Goal: Information Seeking & Learning: Understand process/instructions

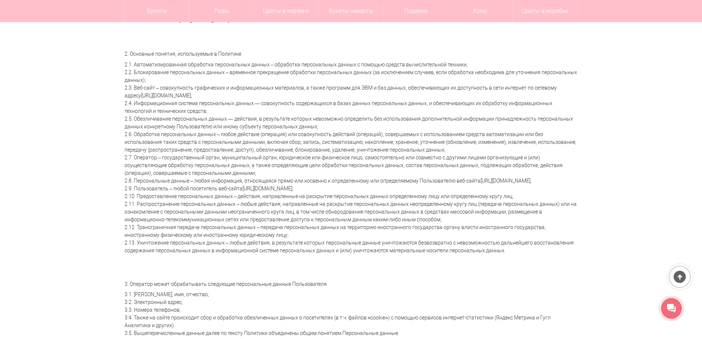
scroll to position [74, 0]
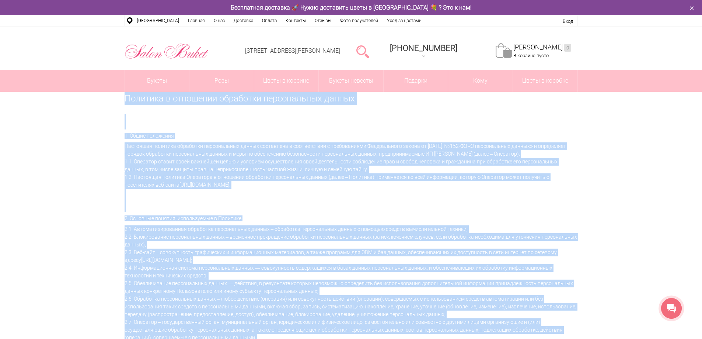
drag, startPoint x: 444, startPoint y: 264, endPoint x: 127, endPoint y: 103, distance: 355.5
copy div "Политика в отношении обработки персональных данных 1. Общие положения Настоящая…"
